Goal: Navigation & Orientation: Go to known website

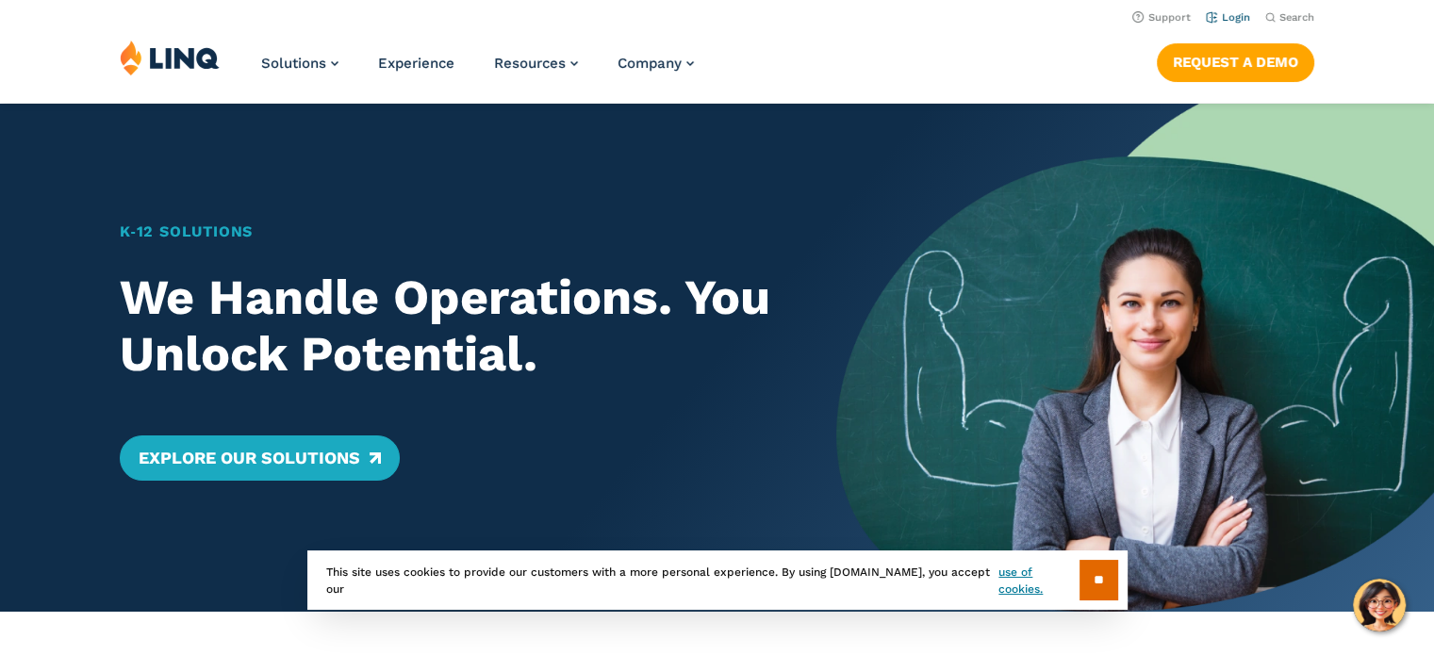
click at [1232, 14] on link "Login" at bounding box center [1228, 17] width 44 height 12
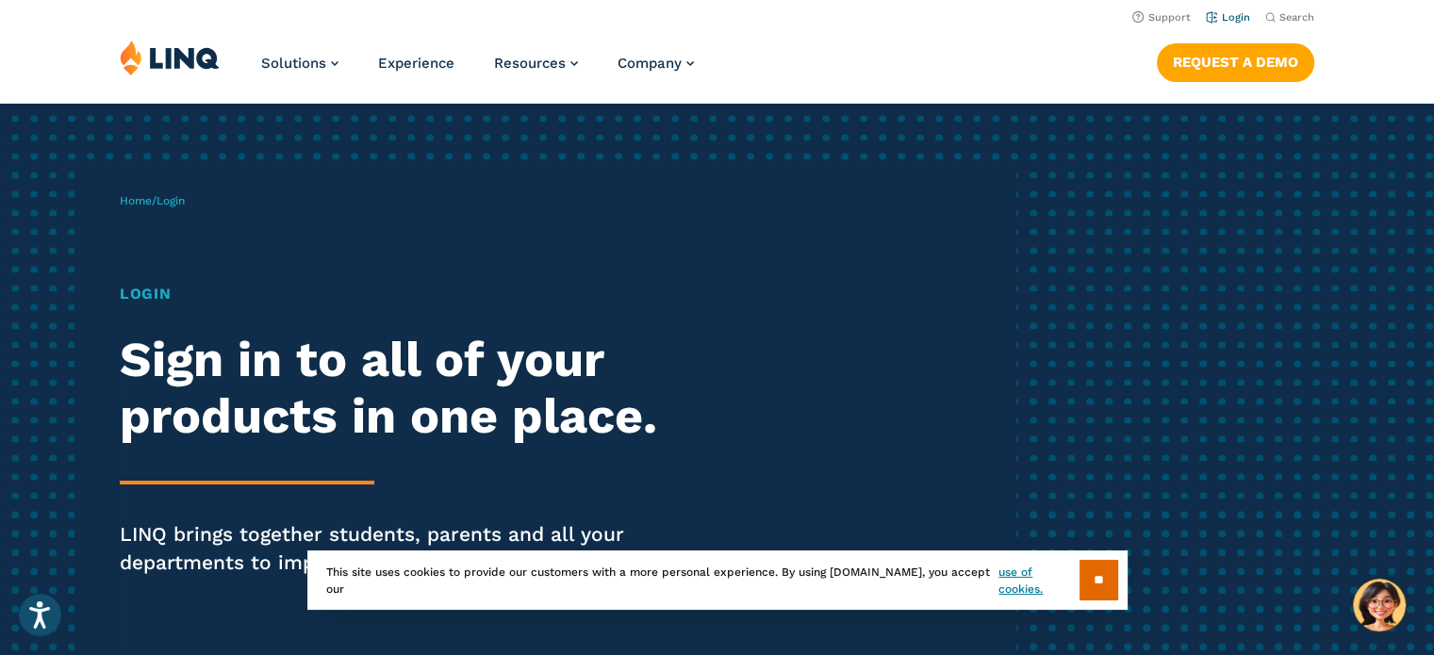
click at [1243, 17] on link "Login" at bounding box center [1228, 17] width 44 height 12
click at [1096, 582] on input "**" at bounding box center [1099, 580] width 39 height 41
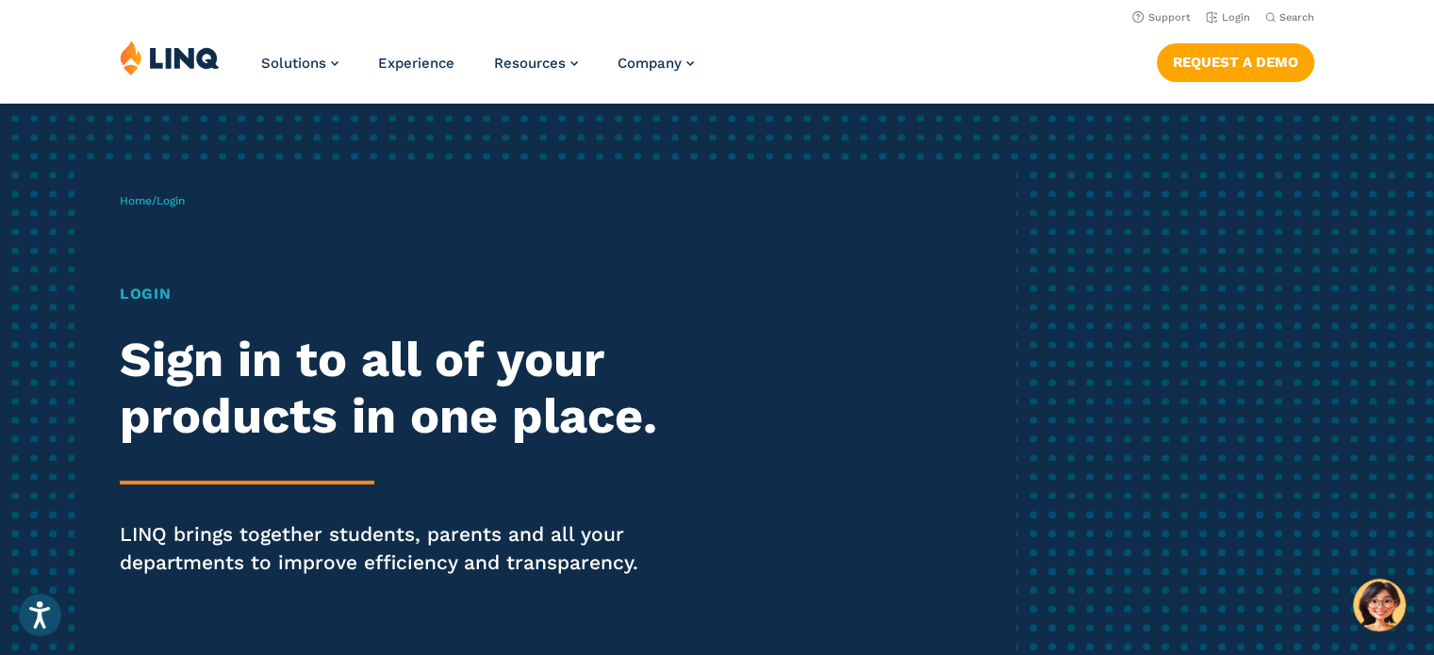
click at [164, 293] on h1 "Login" at bounding box center [396, 294] width 553 height 23
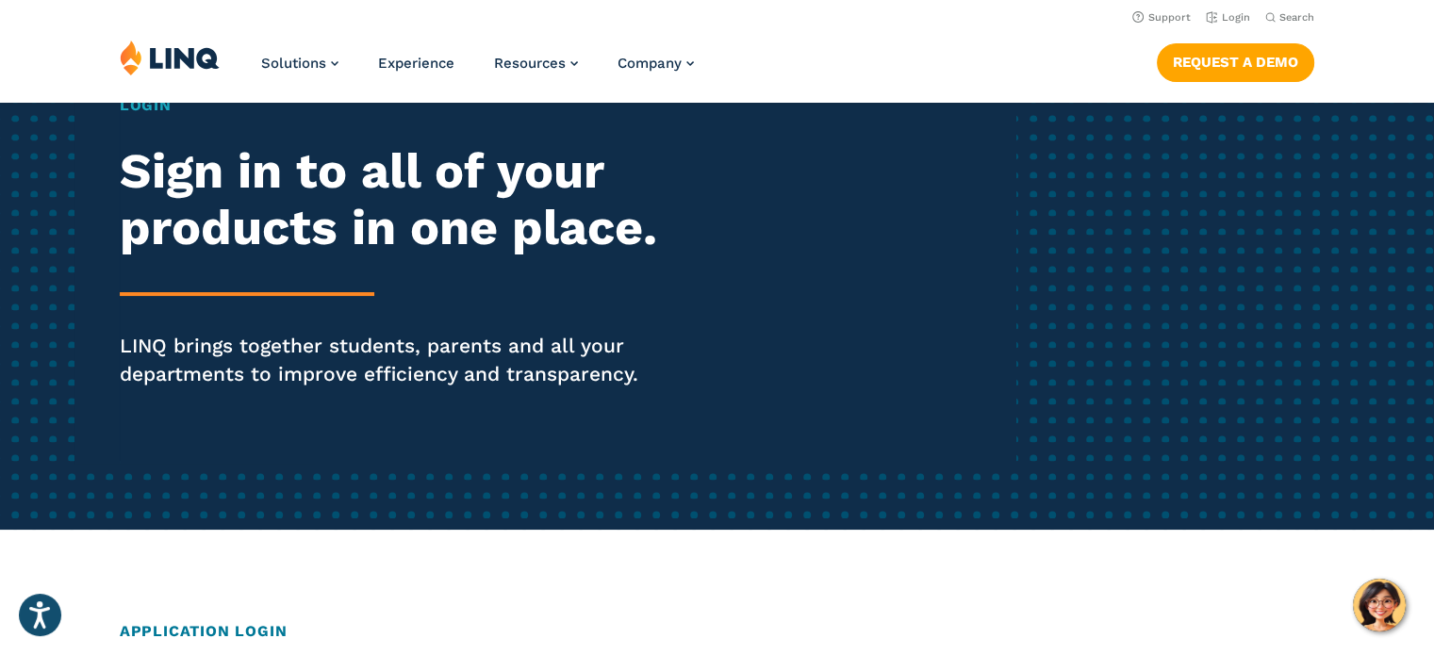
scroll to position [94, 0]
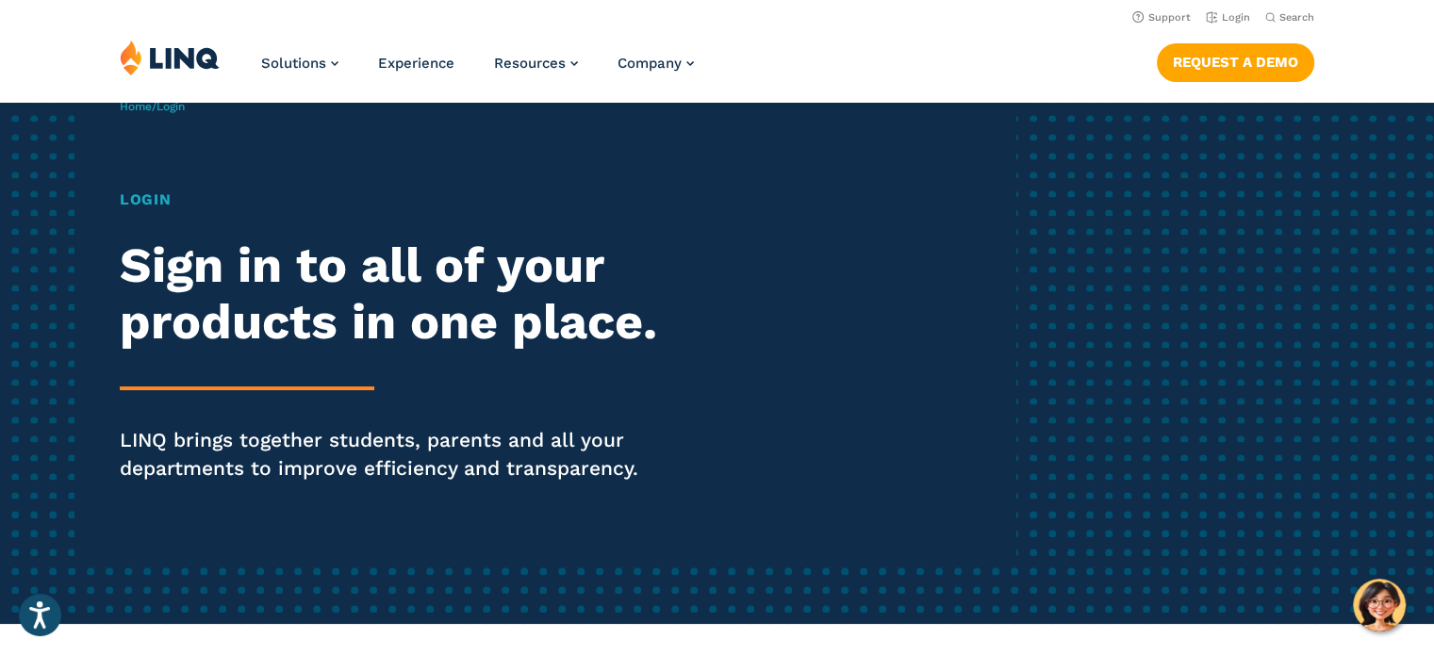
click at [284, 439] on p "LINQ brings together students, parents and all your departments to improve effi…" at bounding box center [396, 454] width 553 height 57
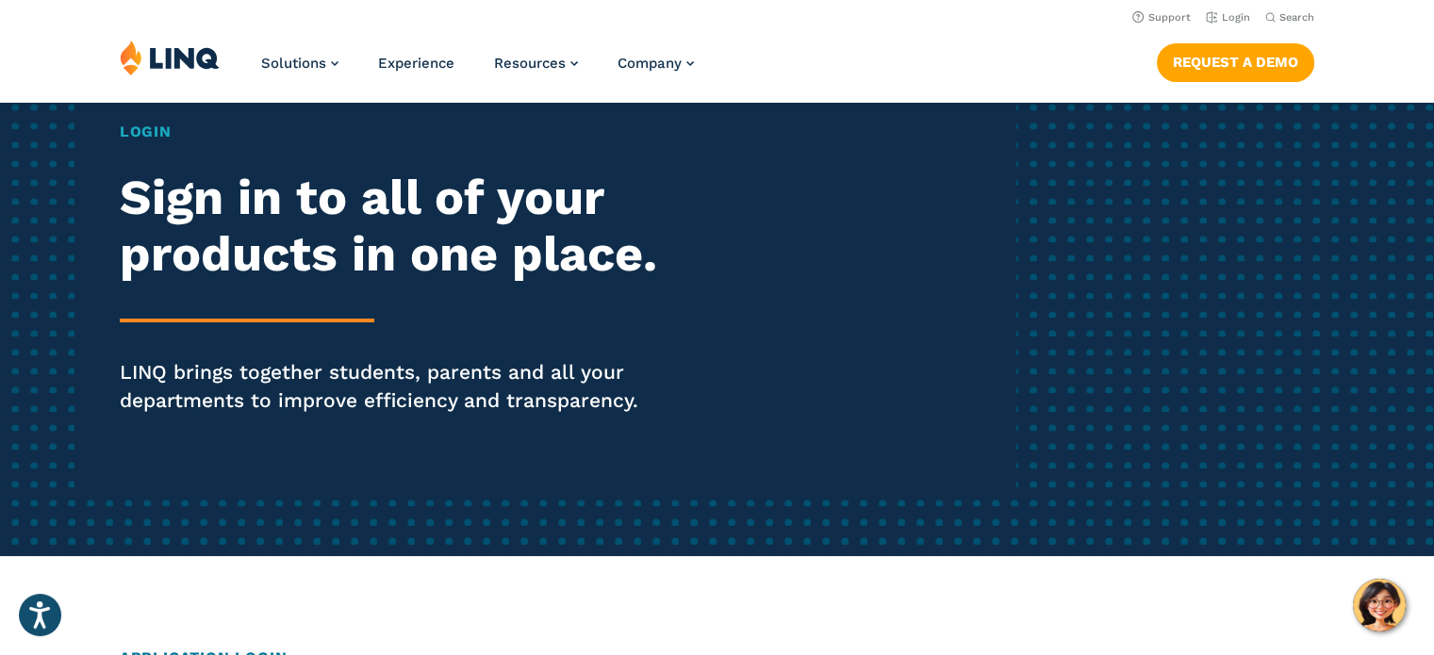
scroll to position [0, 0]
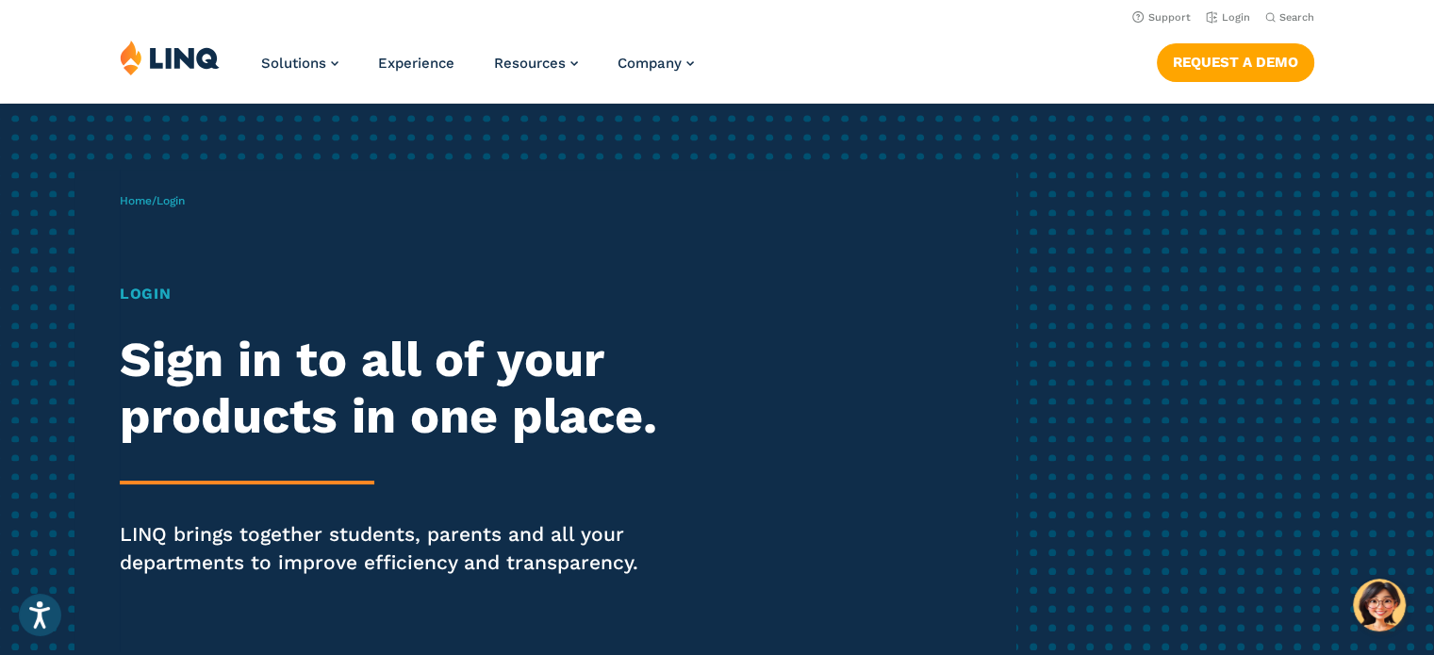
click at [178, 202] on span "Login" at bounding box center [171, 200] width 28 height 13
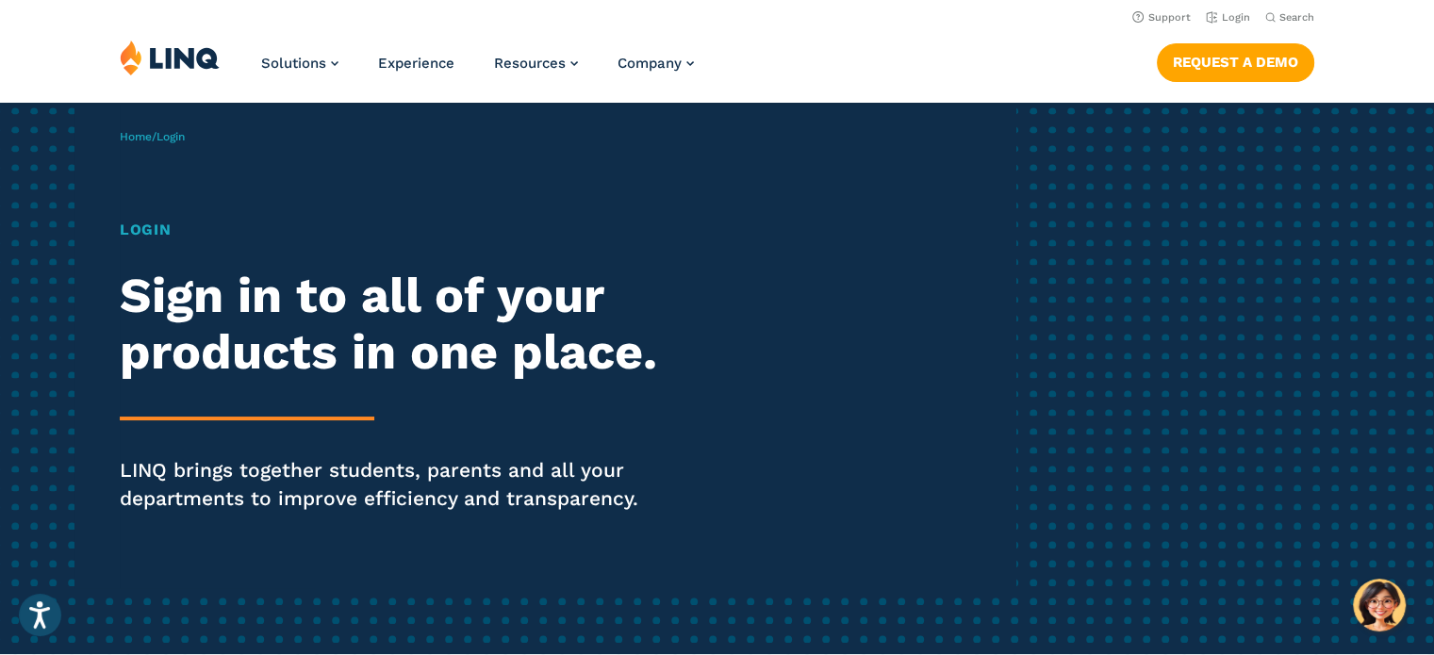
scroll to position [94, 0]
